Goal: Task Accomplishment & Management: Use online tool/utility

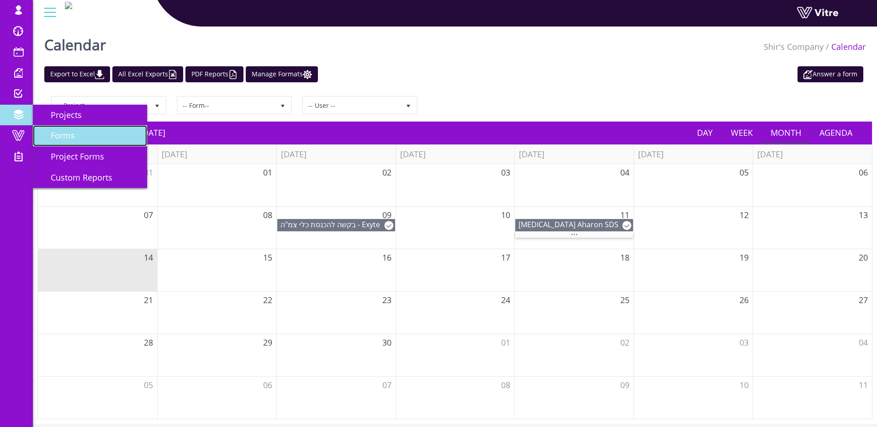
click at [90, 140] on link "Forms" at bounding box center [90, 135] width 114 height 21
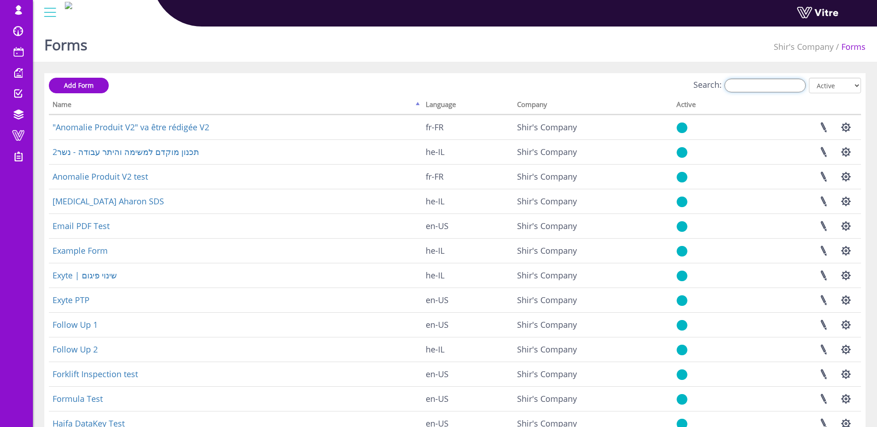
click at [764, 87] on input "Search:" at bounding box center [765, 86] width 81 height 14
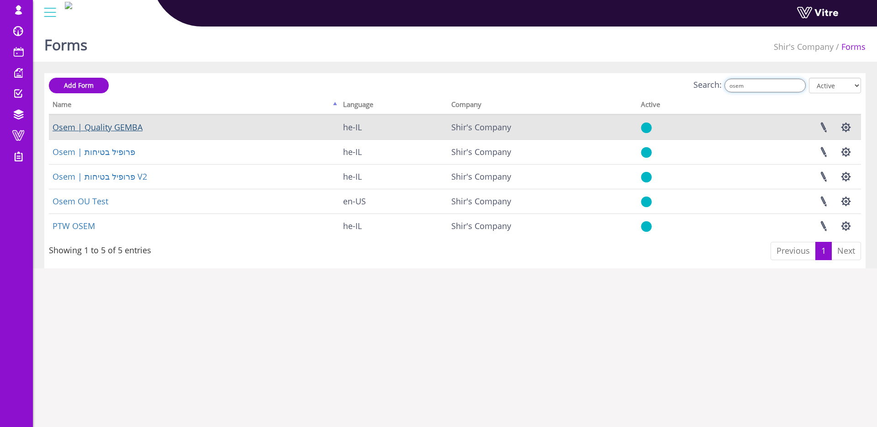
type input "osem"
drag, startPoint x: 68, startPoint y: 127, endPoint x: 81, endPoint y: 127, distance: 13.7
click at [68, 127] on link "Osem | Quality GEMBA" at bounding box center [98, 127] width 90 height 11
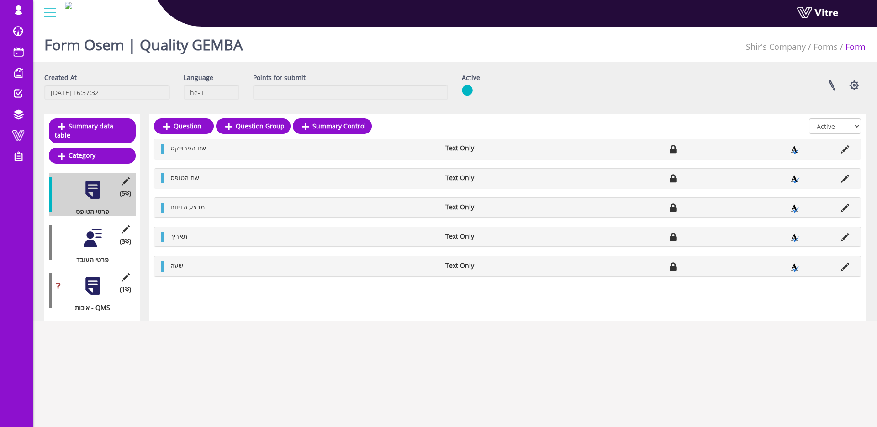
click at [88, 234] on div at bounding box center [92, 238] width 21 height 21
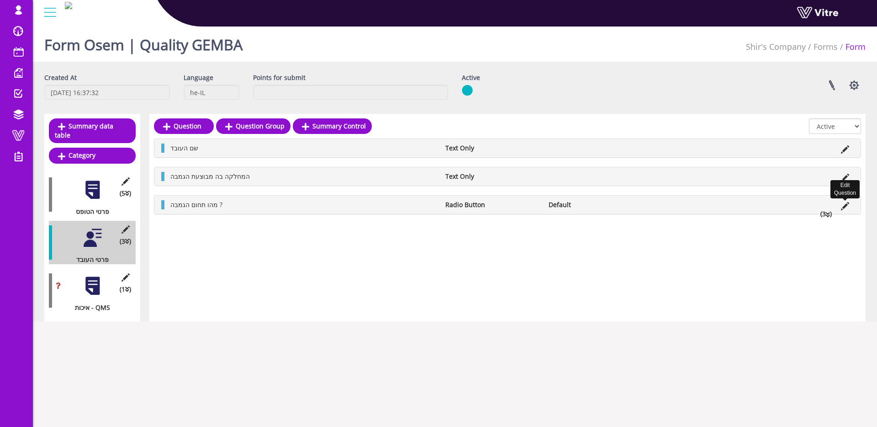
click at [843, 204] on icon at bounding box center [845, 206] width 8 height 8
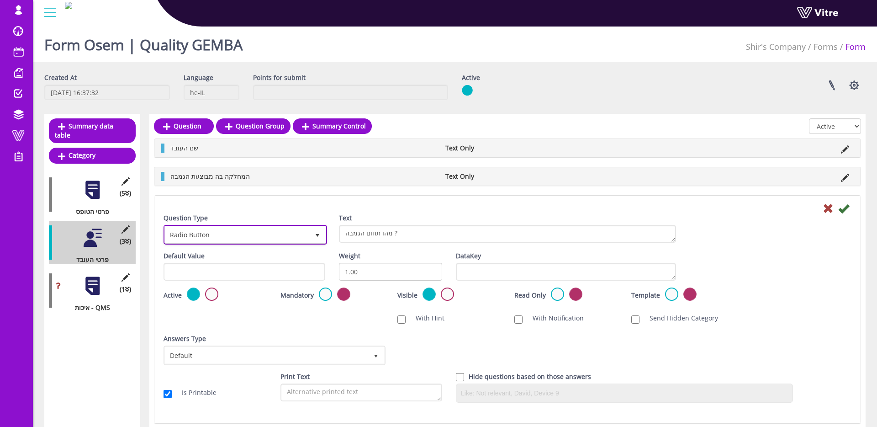
click at [227, 232] on span "Radio Button" at bounding box center [237, 234] width 144 height 16
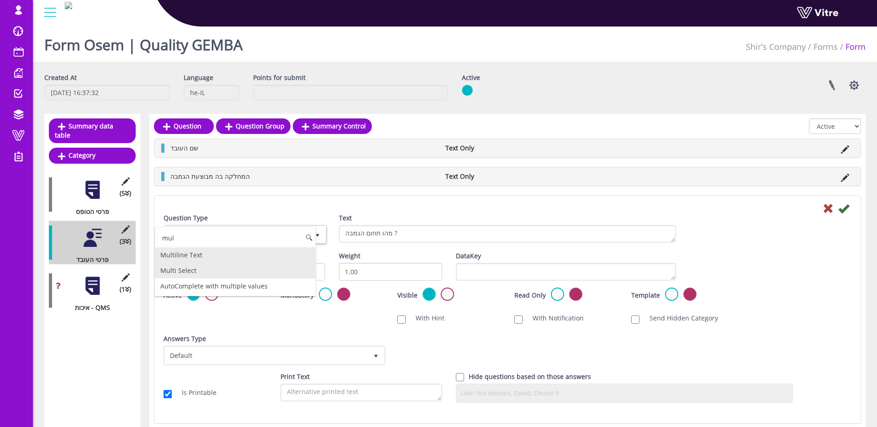
click at [206, 270] on li "Multi Select" at bounding box center [235, 271] width 161 height 16
type input "mul"
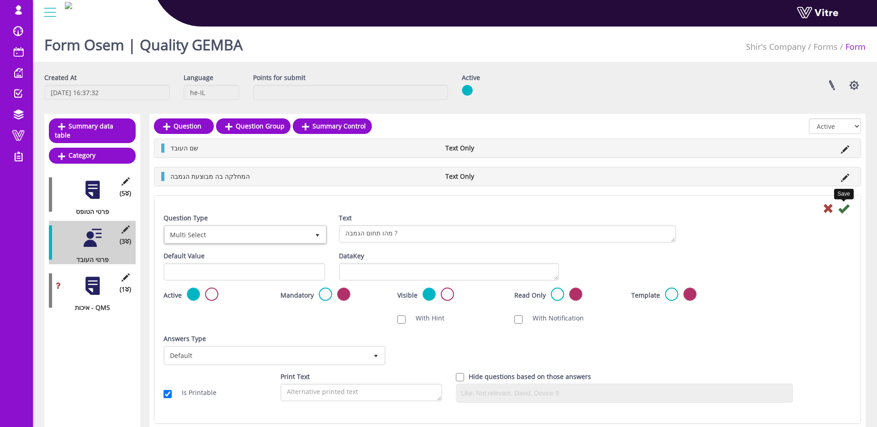
click at [845, 209] on icon at bounding box center [843, 208] width 11 height 11
